Goal: Task Accomplishment & Management: Manage account settings

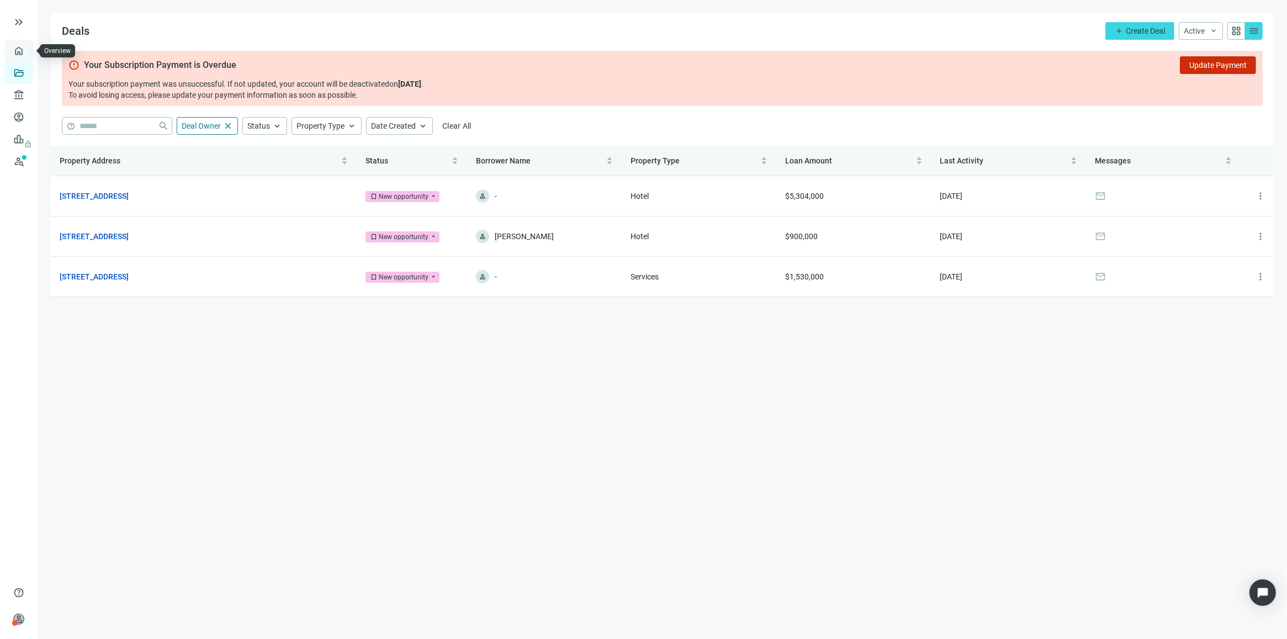
click at [28, 53] on link "Overview" at bounding box center [44, 50] width 33 height 9
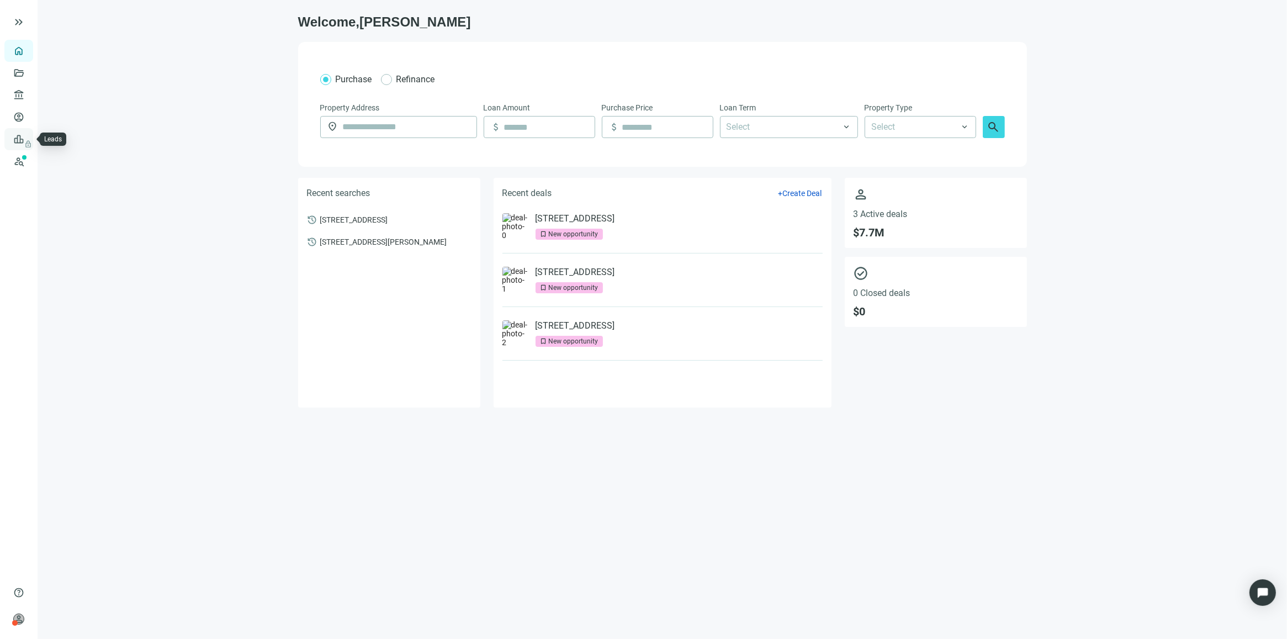
click at [20, 141] on span "lock" at bounding box center [19, 139] width 9 height 9
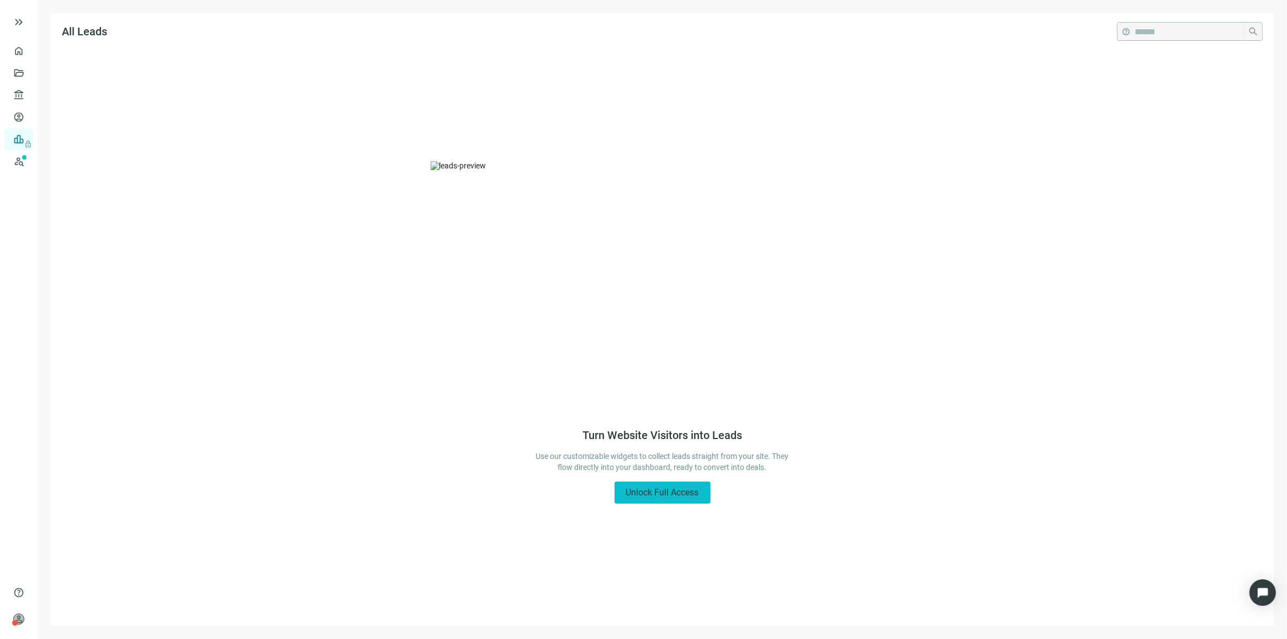
click at [664, 495] on span "Unlock Full Access" at bounding box center [662, 492] width 73 height 10
